Goal: Book appointment/travel/reservation

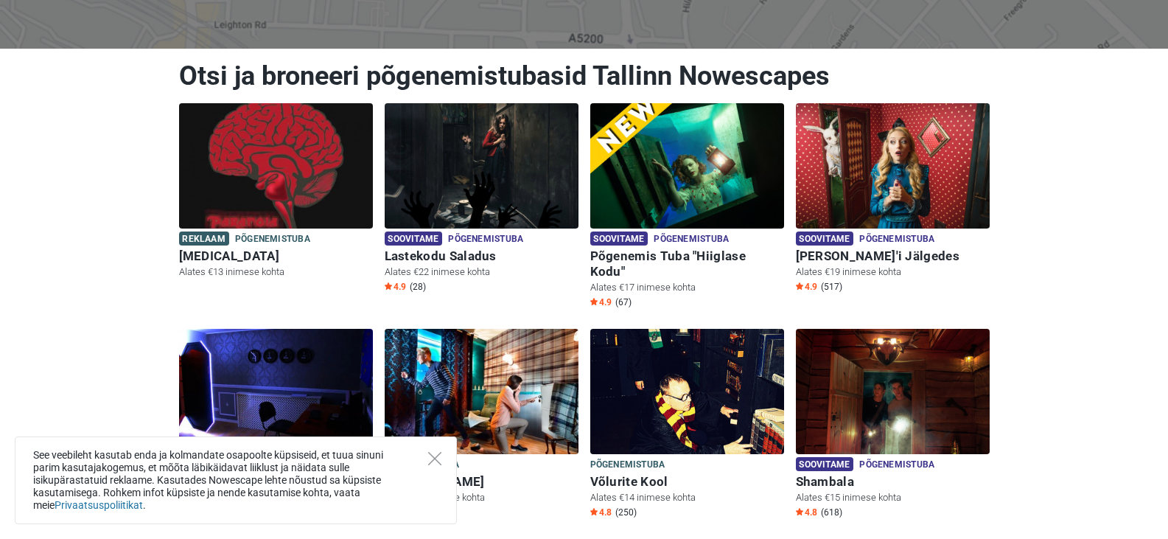
scroll to position [147, 0]
click at [420, 457] on div "See veebileht kasutab enda ja kolmandate osapoolte küpsiseid, et tuua sinuni pa…" at bounding box center [236, 480] width 442 height 88
click at [422, 446] on div "See veebileht kasutab enda ja kolmandate osapoolte küpsiseid, et tuua sinuni pa…" at bounding box center [236, 480] width 442 height 88
click at [430, 455] on icon "Close" at bounding box center [434, 458] width 13 height 13
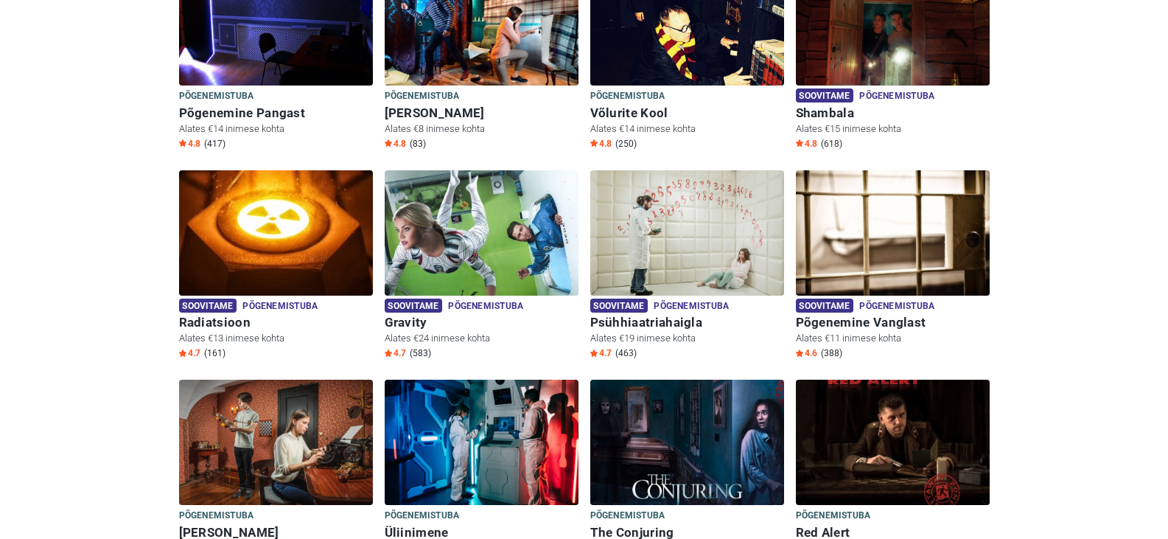
scroll to position [663, 0]
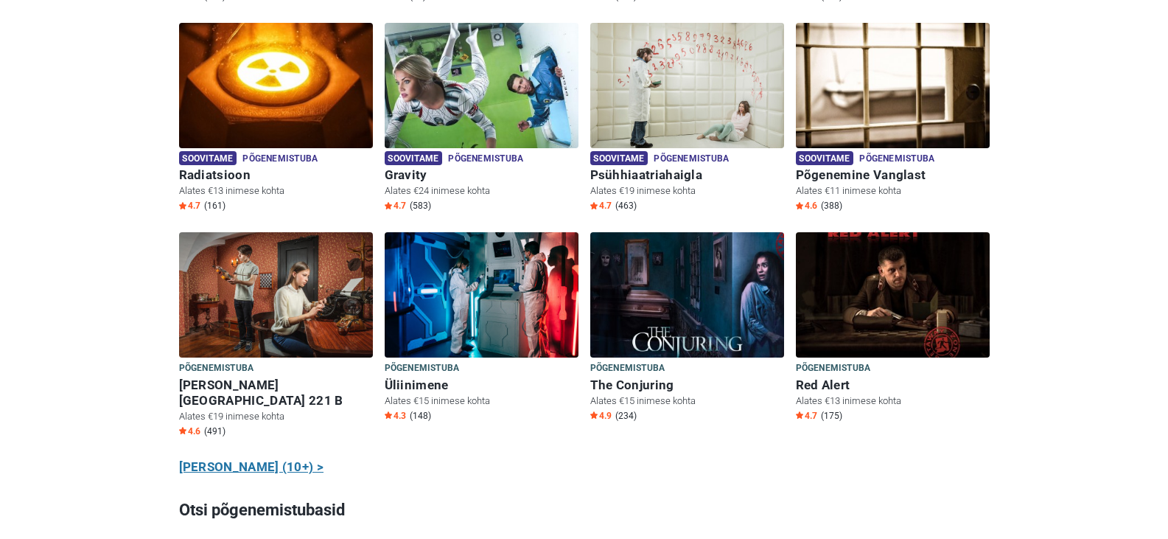
click at [234, 458] on link "Näita kõiki (10+) >" at bounding box center [251, 467] width 145 height 19
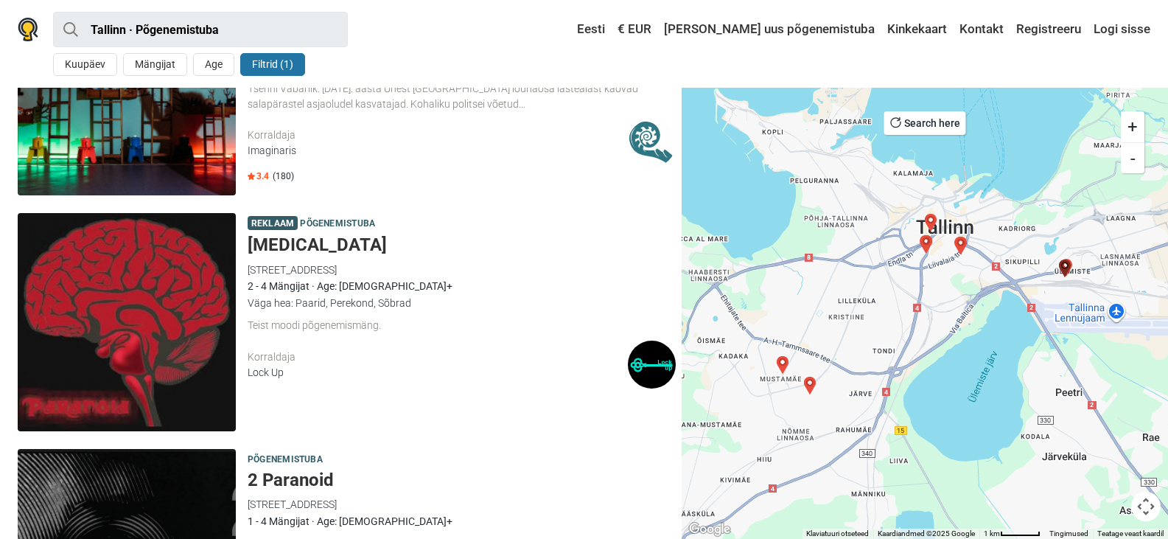
scroll to position [3686, 0]
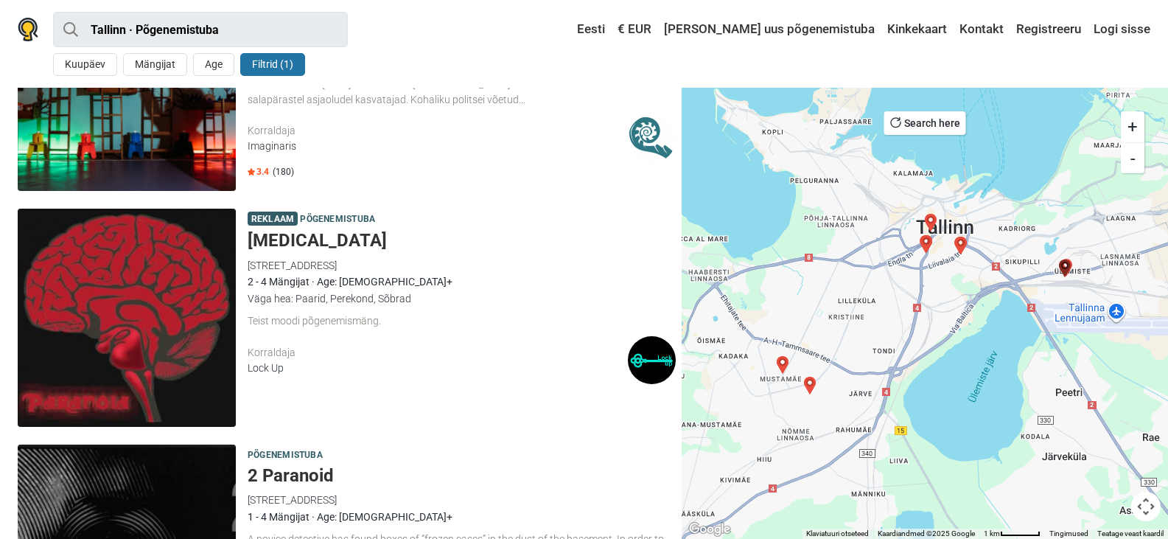
click at [303, 235] on h5 "[MEDICAL_DATA]" at bounding box center [462, 240] width 428 height 21
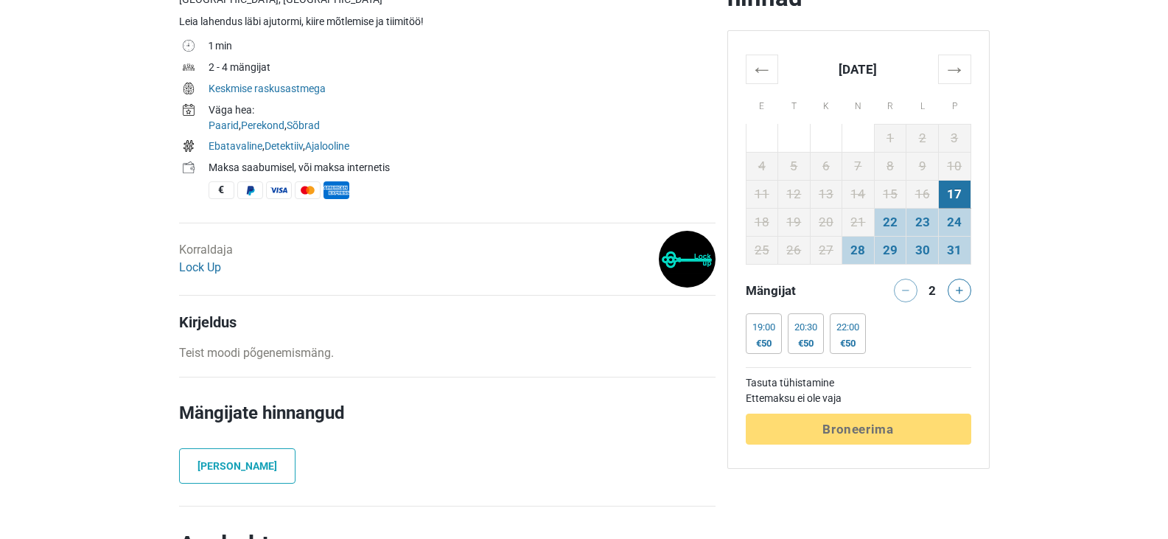
scroll to position [369, 0]
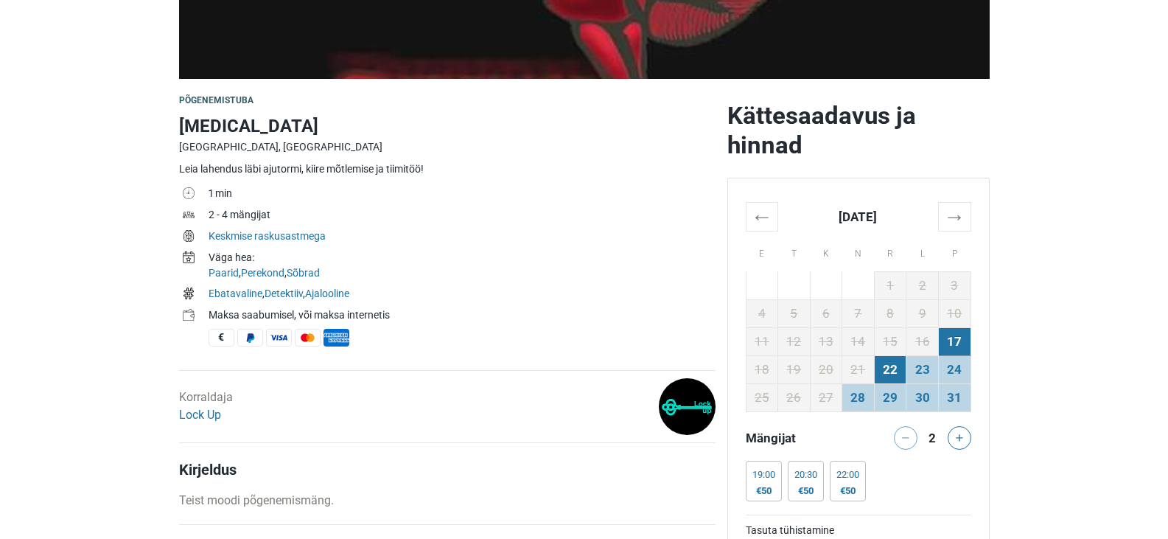
click at [904, 358] on td "22" at bounding box center [890, 369] width 32 height 28
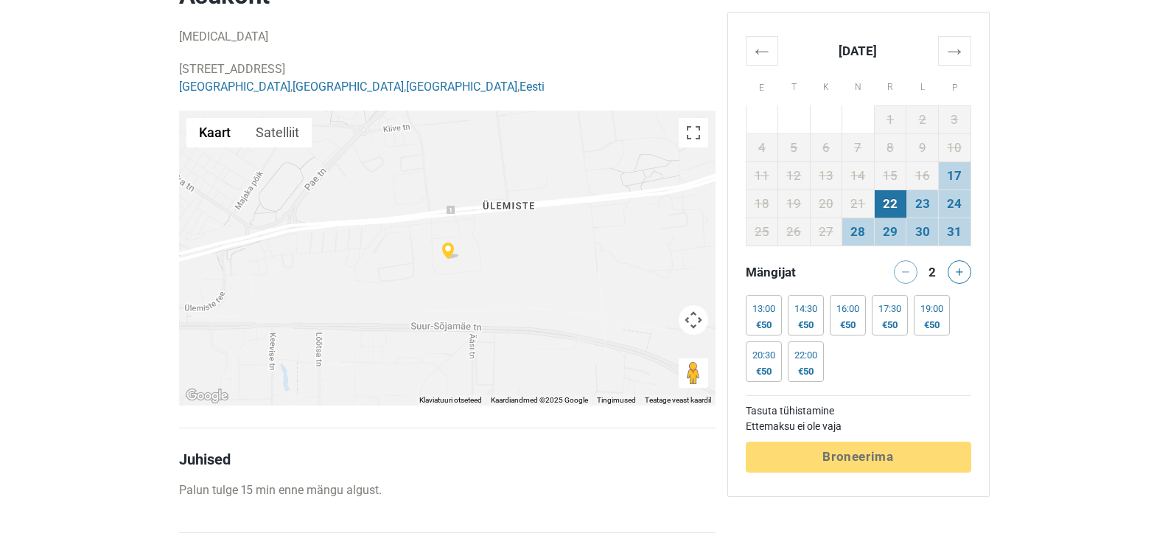
scroll to position [1179, 0]
